Goal: Task Accomplishment & Management: Use online tool/utility

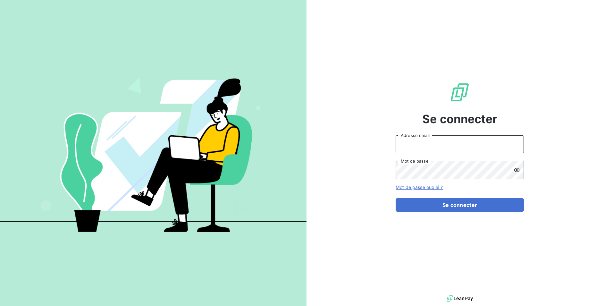
type input "[EMAIL_ADDRESS][DOMAIN_NAME]"
click at [459, 198] on form "[EMAIL_ADDRESS][DOMAIN_NAME] Adresse email Mot de passe Mot de passe oublié ? S…" at bounding box center [460, 173] width 128 height 76
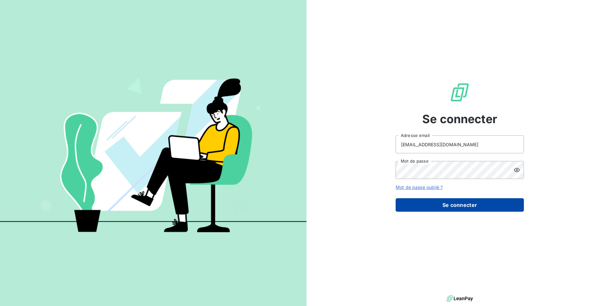
click at [458, 204] on button "Se connecter" at bounding box center [460, 204] width 128 height 13
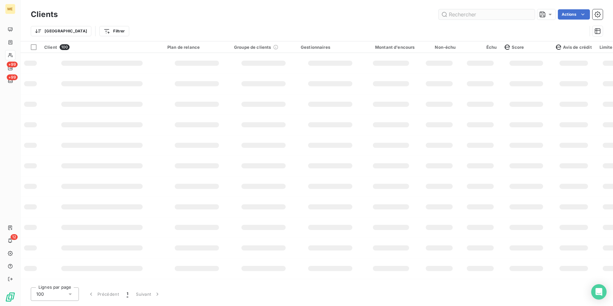
click at [481, 19] on input "text" at bounding box center [487, 14] width 96 height 10
type input "METFRA000007564"
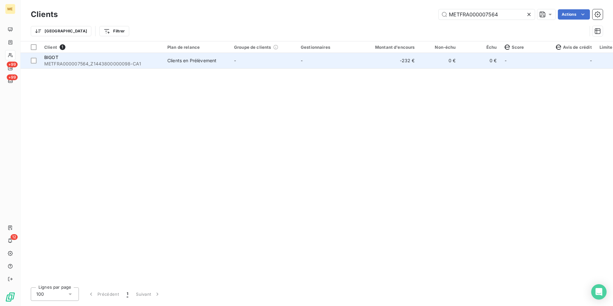
click at [51, 60] on div "BIGOT" at bounding box center [101, 57] width 115 height 6
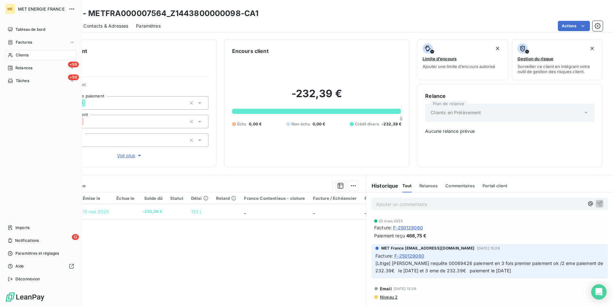
click at [13, 54] on icon at bounding box center [10, 55] width 5 height 5
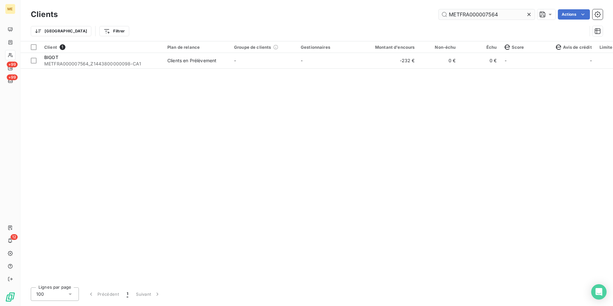
click at [494, 13] on input "METFRA000007564" at bounding box center [487, 14] width 96 height 10
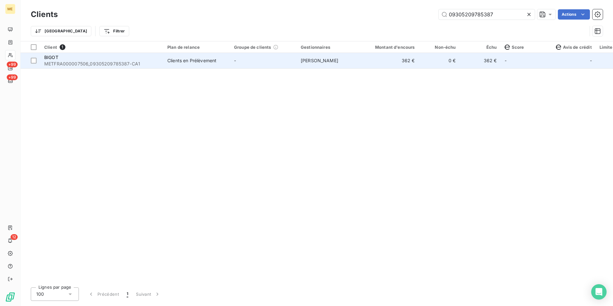
type input "09305209785387"
click at [245, 56] on td "-" at bounding box center [263, 60] width 67 height 15
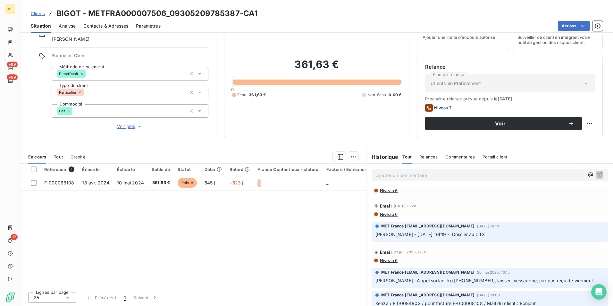
scroll to position [114, 0]
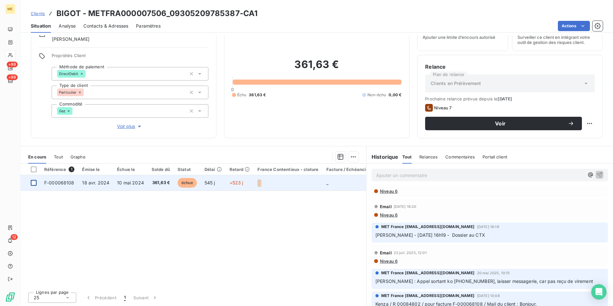
click at [34, 185] on div at bounding box center [34, 183] width 6 height 6
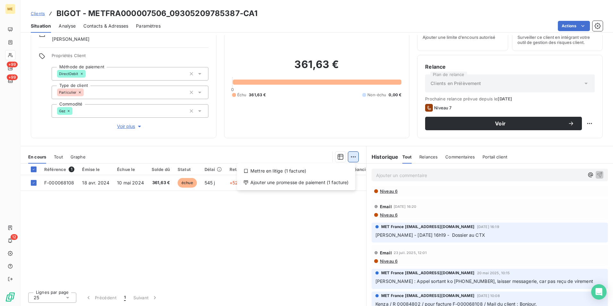
click at [350, 162] on html "ME +99 +99 12 Clients BIGOT - METFRA000007506_09305209785387-CA1 Situation Anal…" at bounding box center [306, 153] width 613 height 306
click at [285, 171] on div "Mettre en litige (1 facture)" at bounding box center [296, 171] width 113 height 10
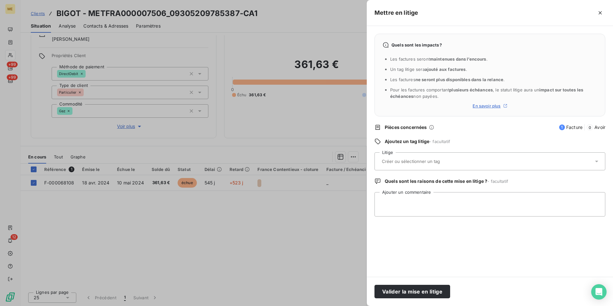
click at [426, 165] on div at bounding box center [487, 161] width 214 height 13
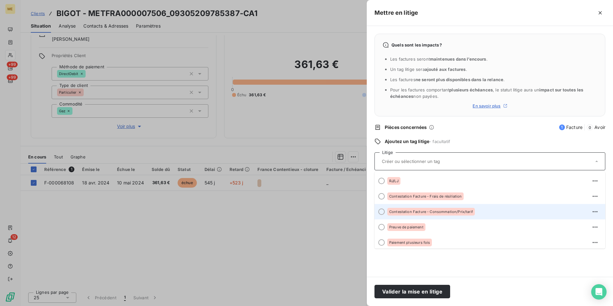
scroll to position [15, 0]
click at [422, 213] on span "Contestation Facture - Consommation/Prix/tarif" at bounding box center [431, 212] width 84 height 4
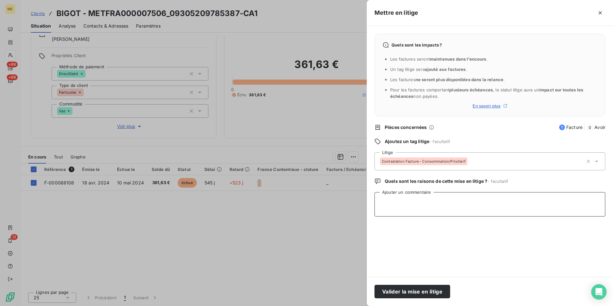
click at [422, 213] on textarea "Ajouter un commentaire" at bounding box center [490, 204] width 231 height 24
click at [511, 203] on textarea "Litige médiateur en cours. Client conteste la balance et les prelevements effec…" at bounding box center [490, 204] width 231 height 24
type textarea "Litige médiateur en cours. Client conteste la balance et les prélèvements effec…"
click at [426, 288] on button "Valider la mise en litige" at bounding box center [413, 291] width 76 height 13
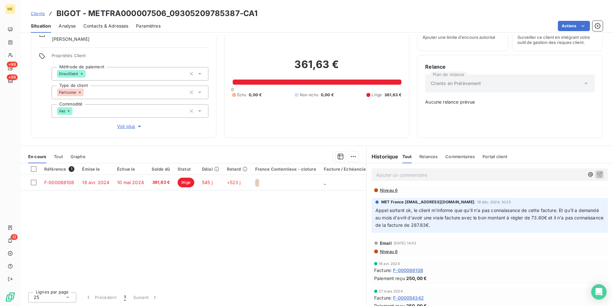
scroll to position [366, 0]
